Goal: Information Seeking & Learning: Compare options

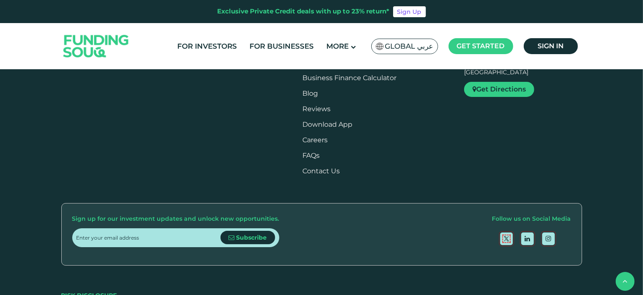
scroll to position [420, 0]
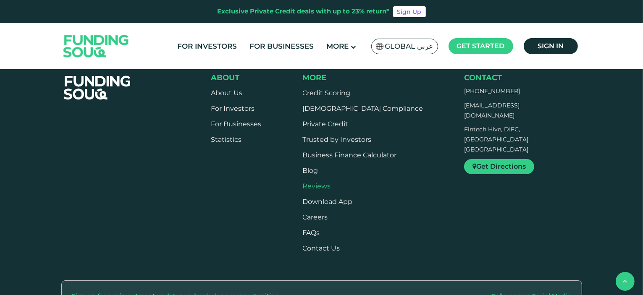
click at [331, 182] on link "Reviews" at bounding box center [316, 186] width 28 height 8
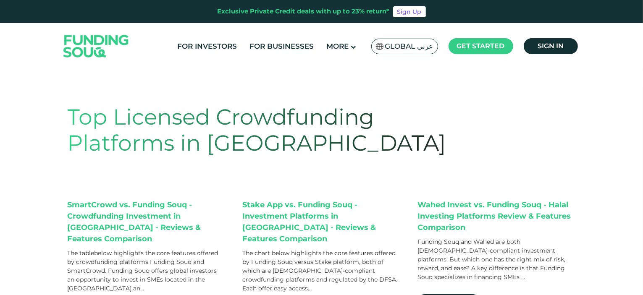
click at [409, 45] on span "Global عربي" at bounding box center [409, 47] width 48 height 10
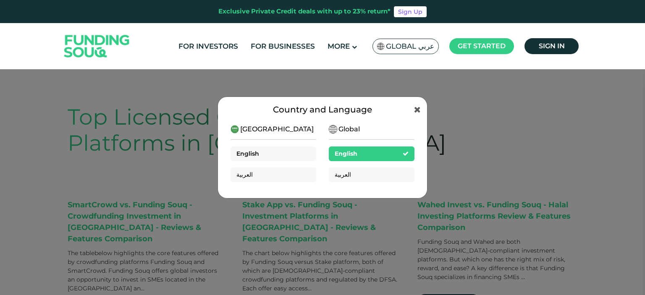
click at [262, 159] on div "English" at bounding box center [274, 154] width 86 height 15
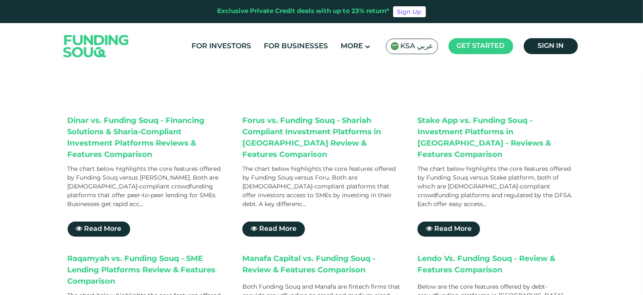
scroll to position [84, 0]
click at [109, 226] on span "Read More" at bounding box center [102, 229] width 37 height 6
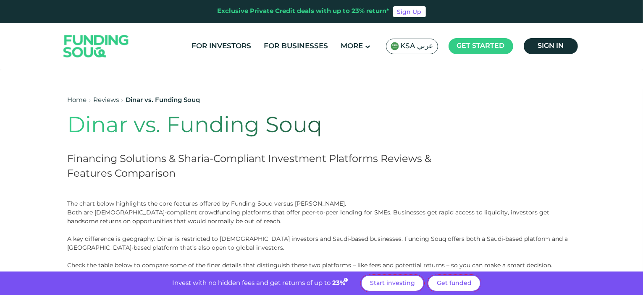
click at [289, 132] on h1 "Dinar vs. Funding Souq" at bounding box center [271, 126] width 407 height 26
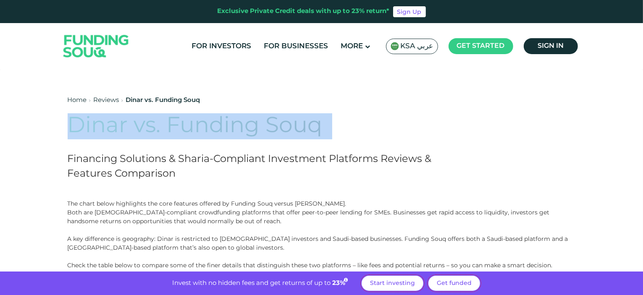
click at [289, 132] on h1 "Dinar vs. Funding Souq" at bounding box center [271, 126] width 407 height 26
copy div "Dinar vs. Funding Souq"
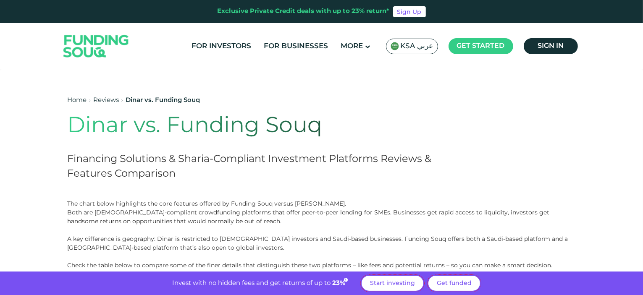
click at [334, 158] on h2 "Financing Solutions & Sharia-Compliant Investment Platforms Reviews & Features …" at bounding box center [271, 166] width 407 height 29
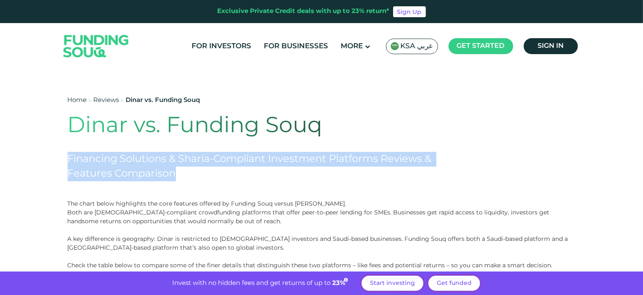
click at [334, 158] on h2 "Financing Solutions & Sharia-Compliant Investment Platforms Reviews & Features …" at bounding box center [271, 166] width 407 height 29
click at [293, 160] on h2 "Financing Solutions & Sharia-Compliant Investment Platforms Reviews & Features …" at bounding box center [271, 166] width 407 height 29
drag, startPoint x: 181, startPoint y: 158, endPoint x: 192, endPoint y: 171, distance: 17.3
click at [192, 171] on h2 "Financing Solutions & Sharia-Compliant Investment Platforms Reviews & Features …" at bounding box center [271, 166] width 407 height 29
copy h2 "Sharia-Compliant Investment Platforms Reviews & Features Comparison"
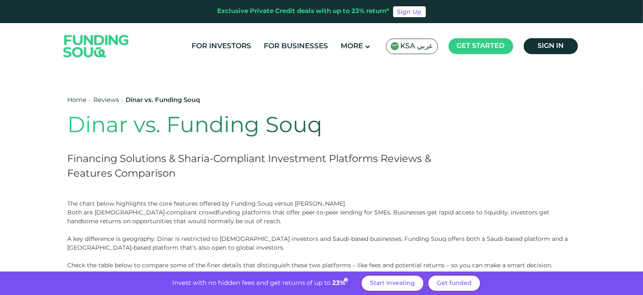
click at [419, 47] on span "KSA عربي" at bounding box center [417, 47] width 33 height 10
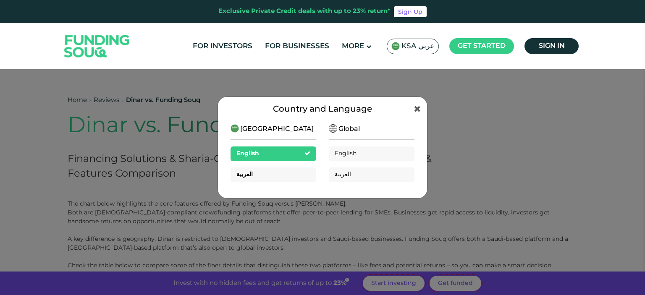
click at [281, 177] on div "العربية" at bounding box center [274, 175] width 86 height 15
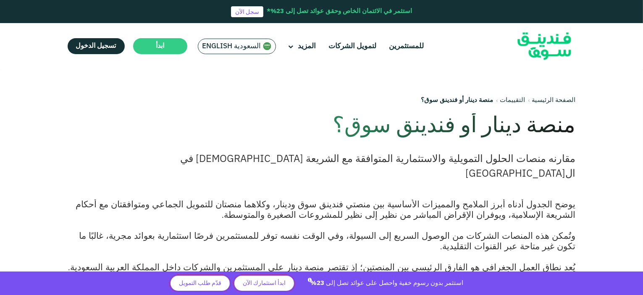
click at [543, 131] on h1 "منصة دينار أو فندينق سوق؟" at bounding box center [372, 126] width 407 height 26
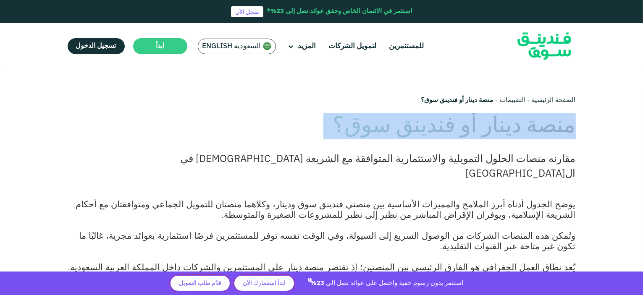
click at [543, 131] on h1 "منصة دينار أو فندينق سوق؟" at bounding box center [372, 126] width 407 height 26
copy div "منصة دينار أو فندينق سوق؟"
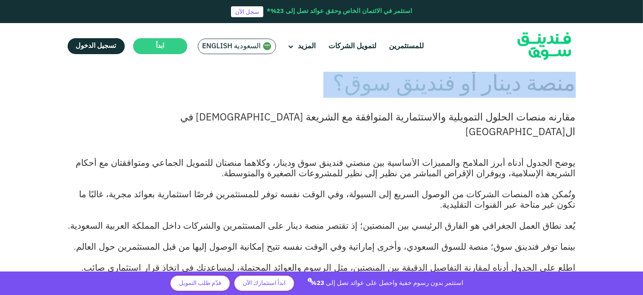
scroll to position [42, 0]
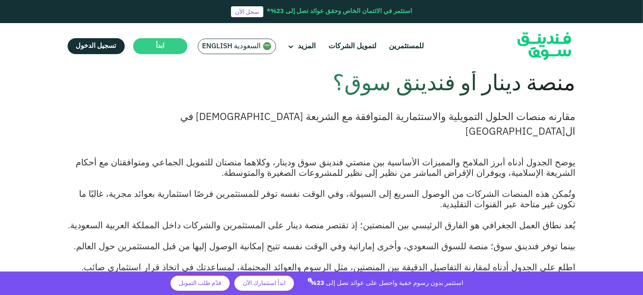
click at [558, 119] on h2 "مقارنه منصات الحلول التمويلية والاستثمارية المتوافقة مع الشريعة الإسلامية في ال…" at bounding box center [372, 124] width 407 height 29
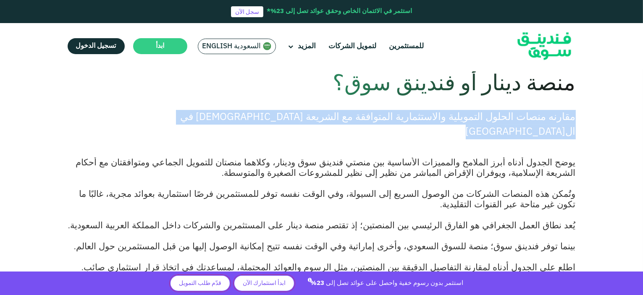
click at [558, 119] on h2 "مقارنه منصات الحلول التمويلية والاستثمارية المتوافقة مع الشريعة الإسلامية في ال…" at bounding box center [372, 124] width 407 height 29
copy div "مقارنه منصات الحلول التمويلية والاستثمارية المتوافقة مع الشريعة الإسلامية في ال…"
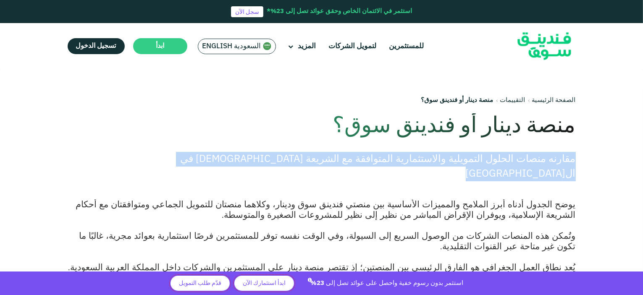
click at [513, 98] on link "التقييمات" at bounding box center [512, 100] width 25 height 6
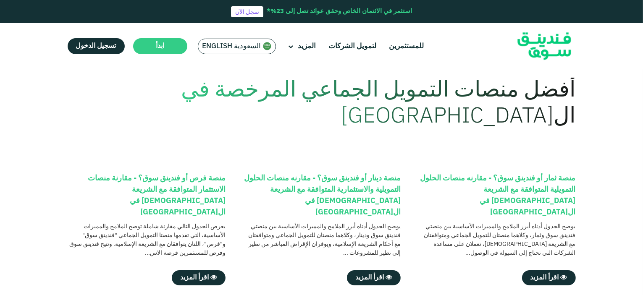
scroll to position [42, 0]
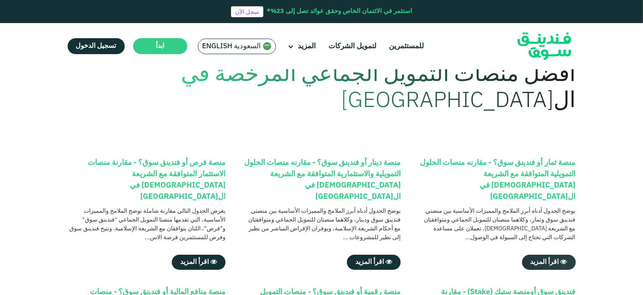
click at [548, 259] on span "اقرأ المزيد" at bounding box center [545, 262] width 29 height 6
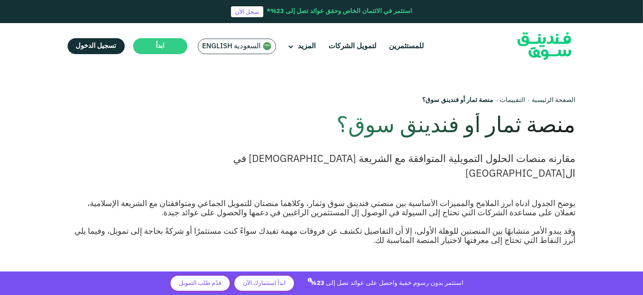
click at [229, 46] on span "السعودية English" at bounding box center [231, 47] width 59 height 10
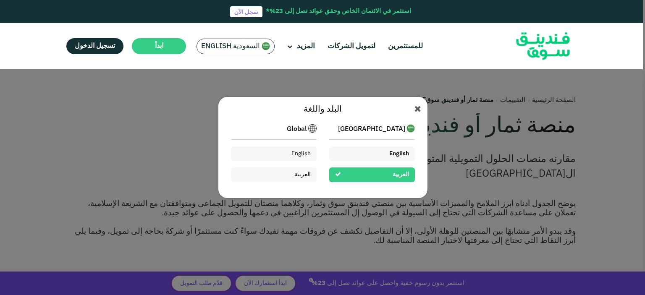
click at [405, 154] on span "English" at bounding box center [399, 154] width 20 height 6
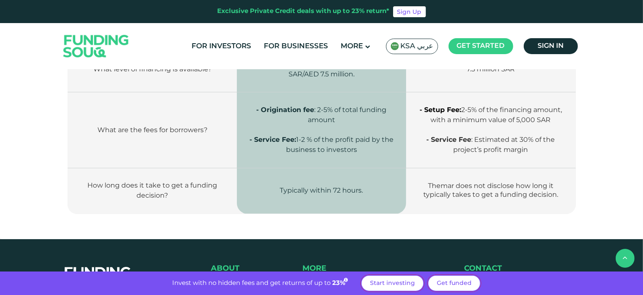
scroll to position [1470, 0]
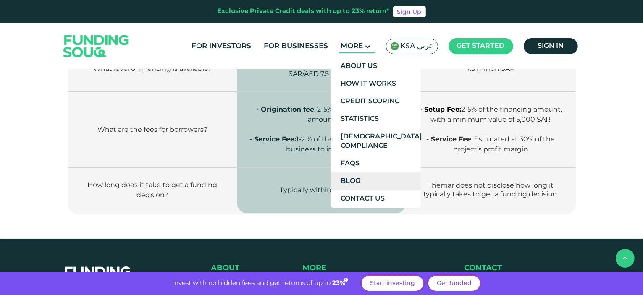
click at [366, 176] on link "Blog" at bounding box center [376, 182] width 90 height 18
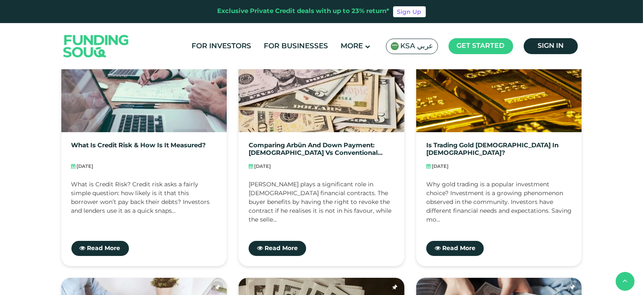
scroll to position [252, 0]
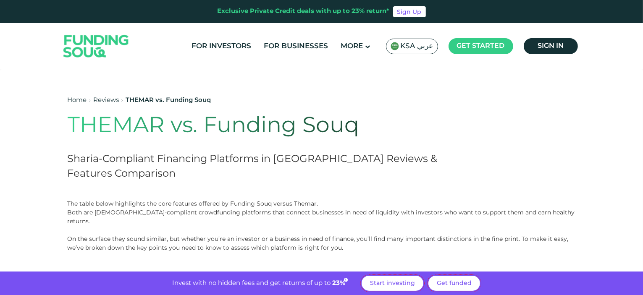
click at [112, 102] on link "Reviews" at bounding box center [107, 100] width 26 height 6
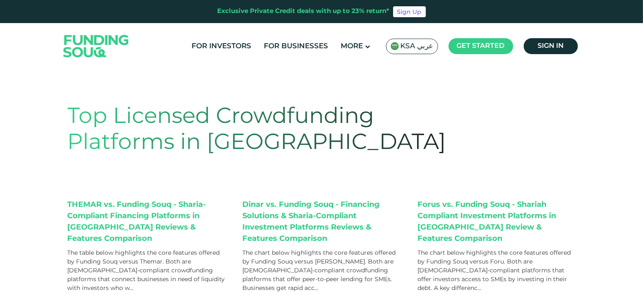
click at [415, 47] on span "KSA عربي" at bounding box center [417, 47] width 33 height 10
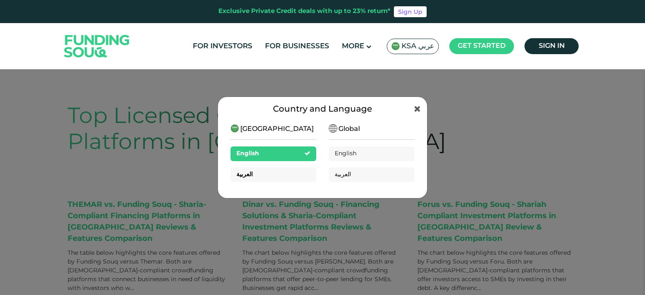
click at [279, 174] on div "العربية" at bounding box center [274, 175] width 86 height 15
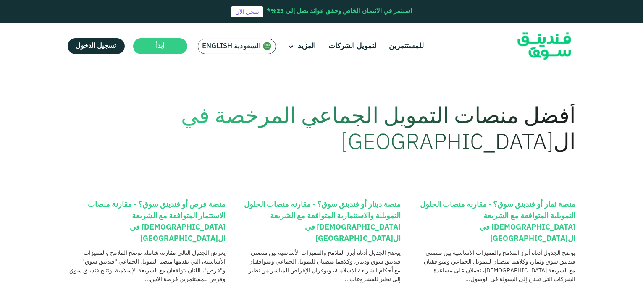
click at [614, 104] on section "أفضل منصات التمويل الجماعي المرخصة في المملكة العربية السعودية" at bounding box center [321, 139] width 626 height 122
